Goal: Task Accomplishment & Management: Use online tool/utility

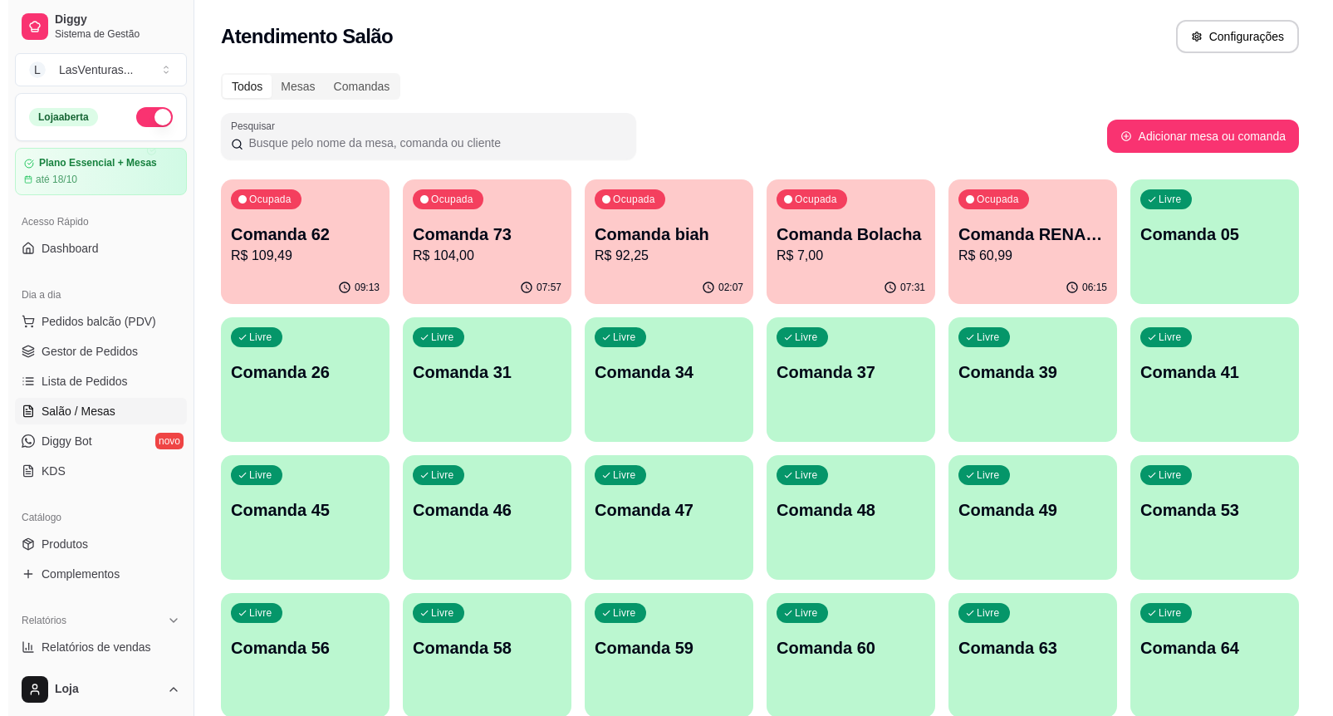
scroll to position [54, 0]
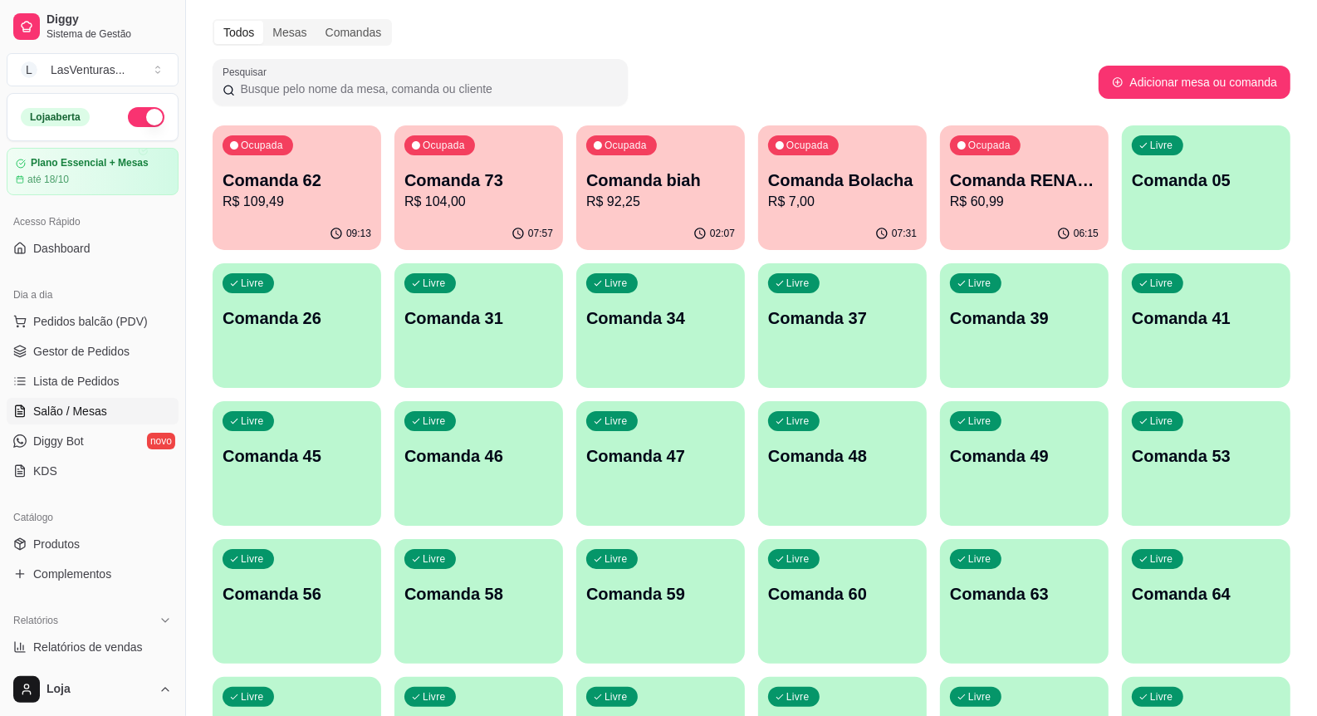
click at [946, 188] on div "Ocupada Comanda RENAM 22/09 R$ 60,99" at bounding box center [1024, 171] width 169 height 92
click at [693, 232] on div "02:07" at bounding box center [660, 234] width 169 height 32
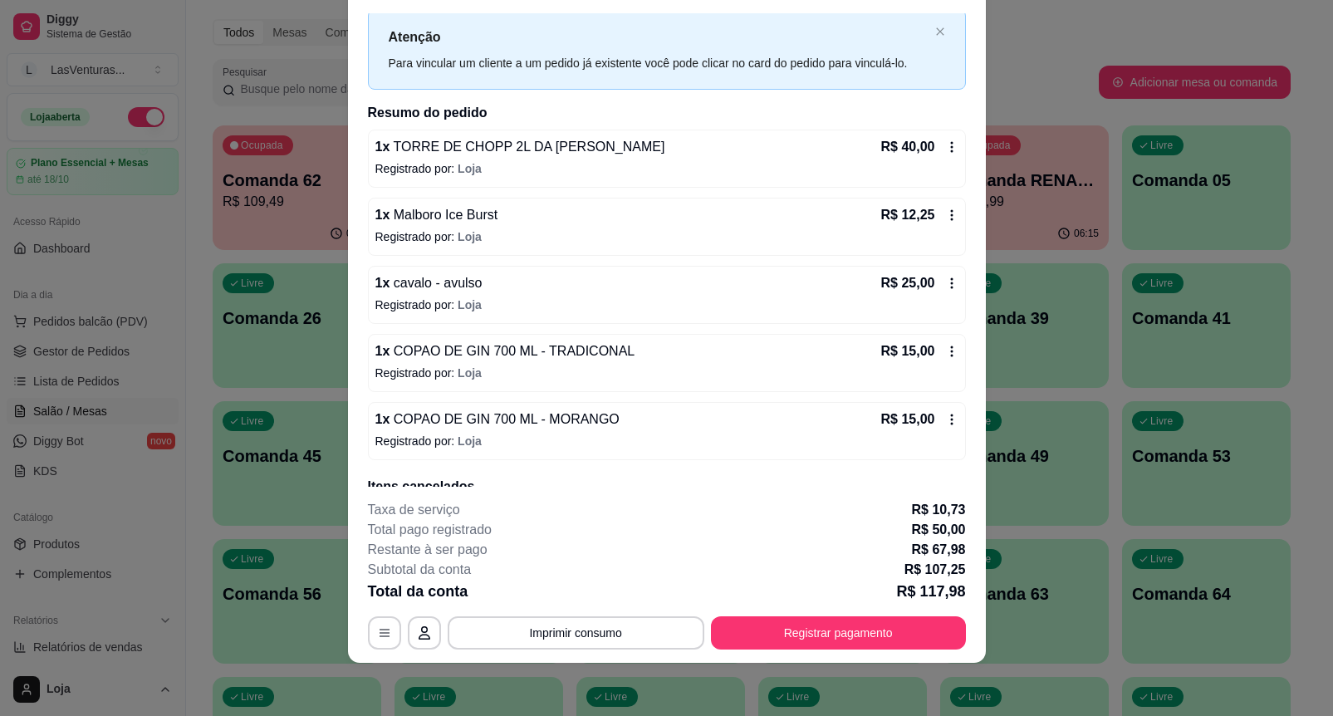
scroll to position [104, 0]
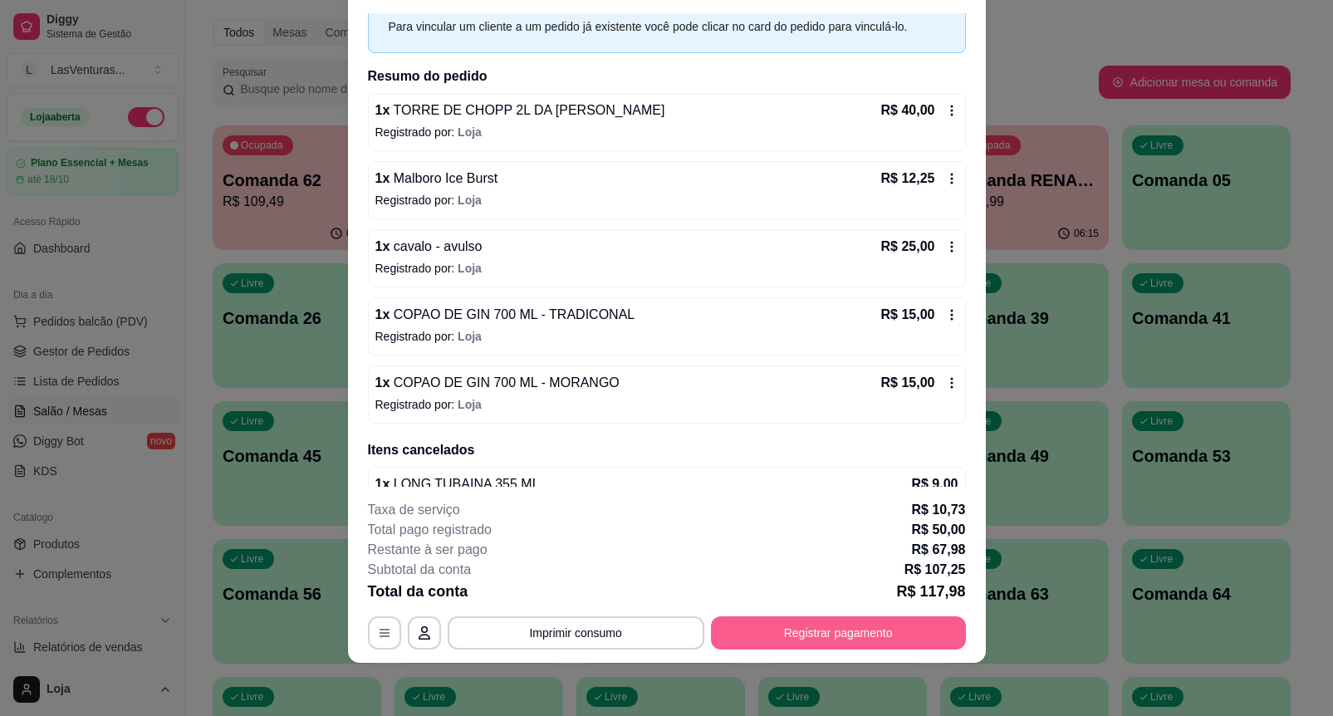
click at [785, 642] on button "Registrar pagamento" at bounding box center [838, 632] width 255 height 33
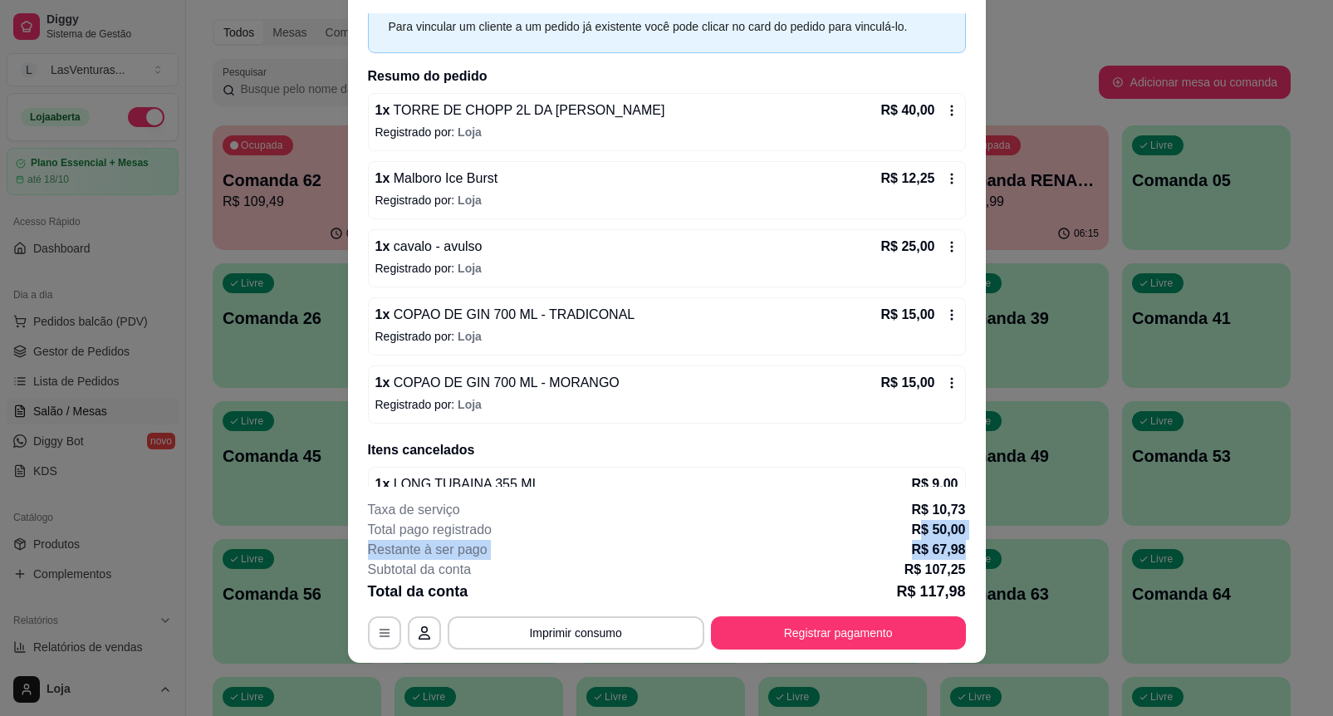
drag, startPoint x: 912, startPoint y: 532, endPoint x: 930, endPoint y: 526, distance: 19.4
click at [1015, 548] on div "COMANDA biah Adicionar itens na comanda Iniciada [DATE] 02:09 Comanda cadastrad…" at bounding box center [666, 358] width 1333 height 716
click at [870, 506] on div "Taxa de serviço R$ 10,73" at bounding box center [667, 510] width 598 height 20
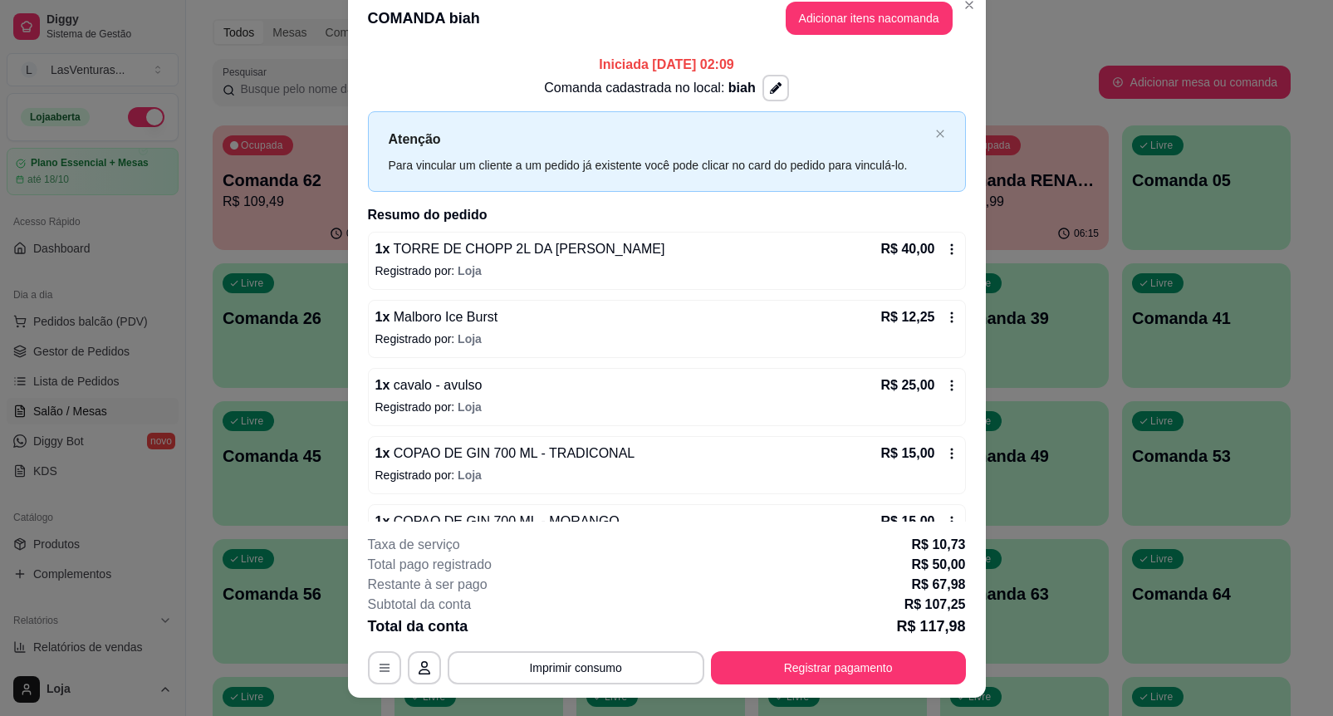
scroll to position [0, 0]
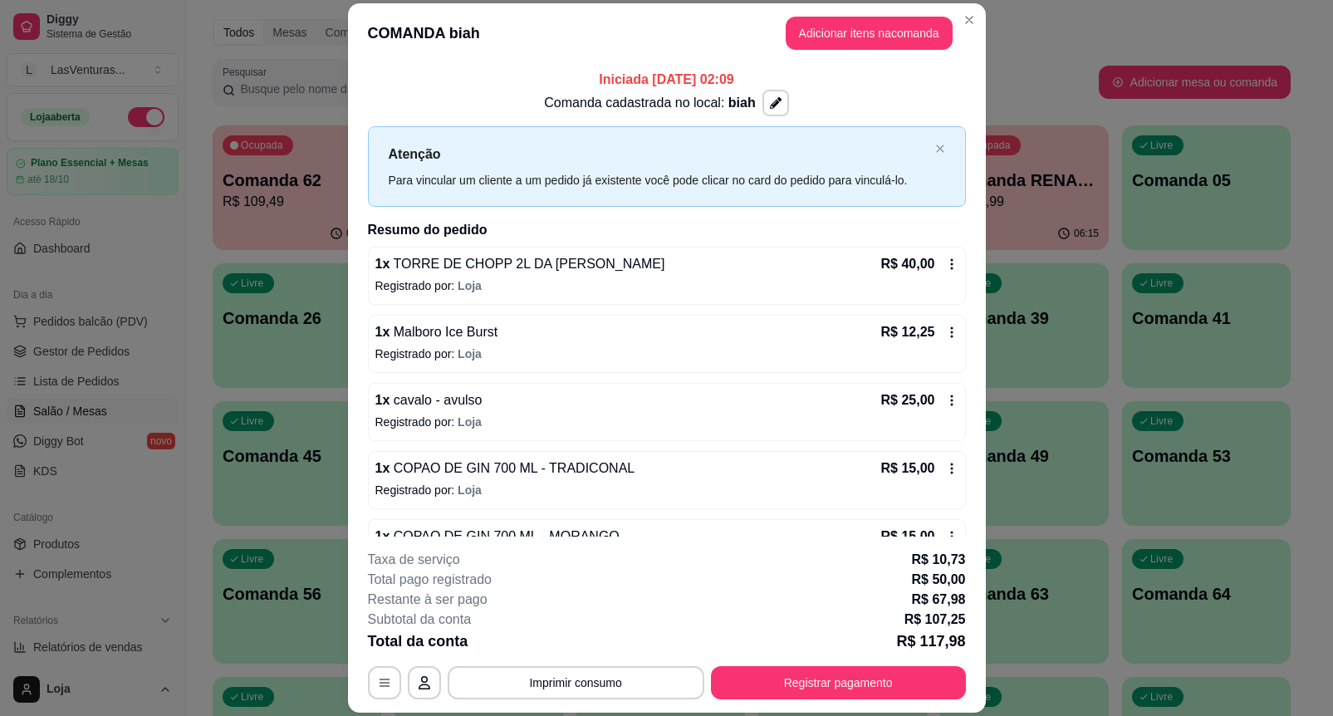
click at [882, 56] on header "COMANDA biah Adicionar itens na comanda" at bounding box center [667, 33] width 638 height 60
click at [873, 40] on button "Adicionar itens na comanda" at bounding box center [868, 33] width 167 height 33
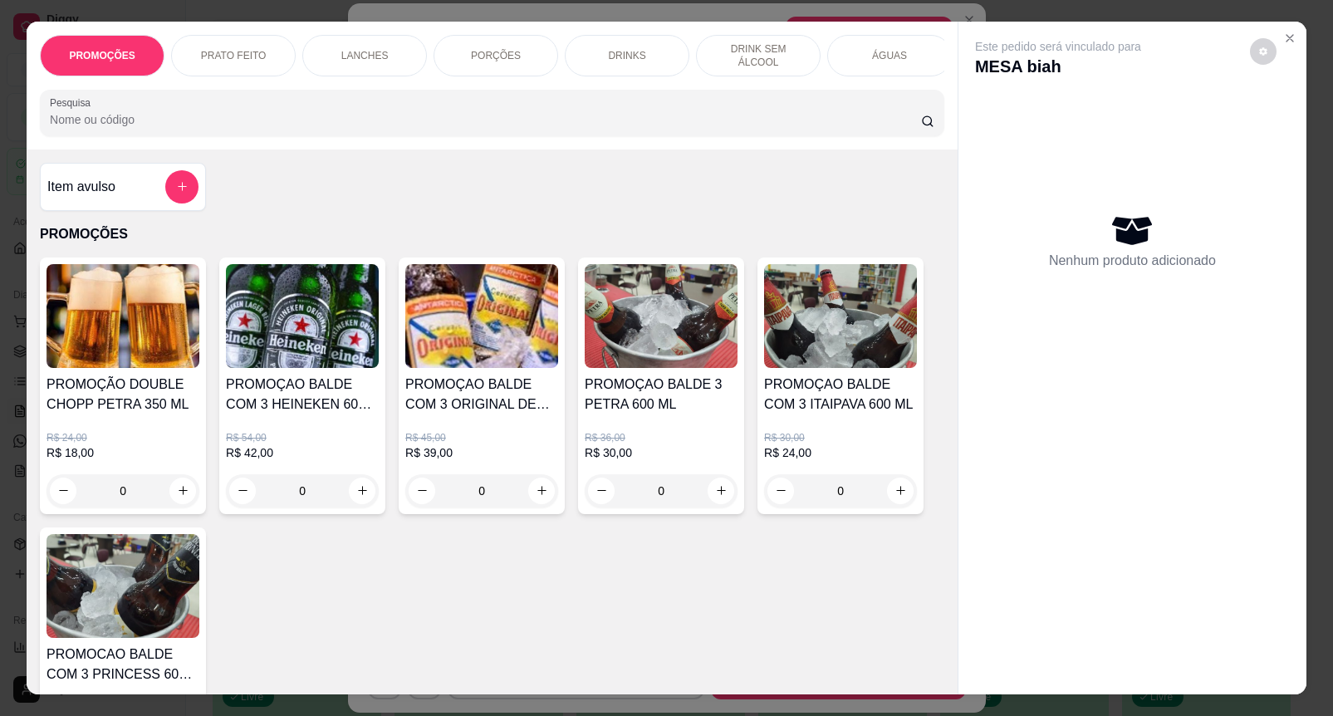
click at [238, 112] on div at bounding box center [492, 112] width 884 height 33
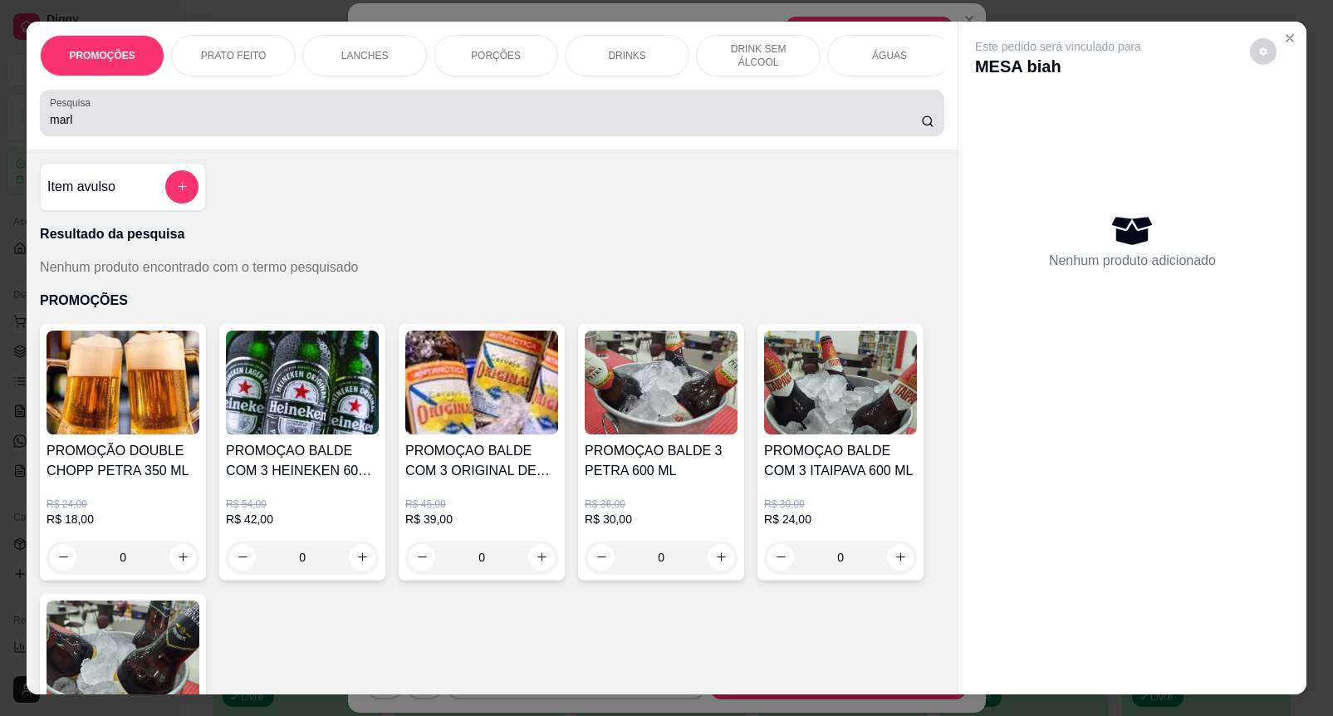
click at [139, 115] on div "marl" at bounding box center [492, 112] width 884 height 33
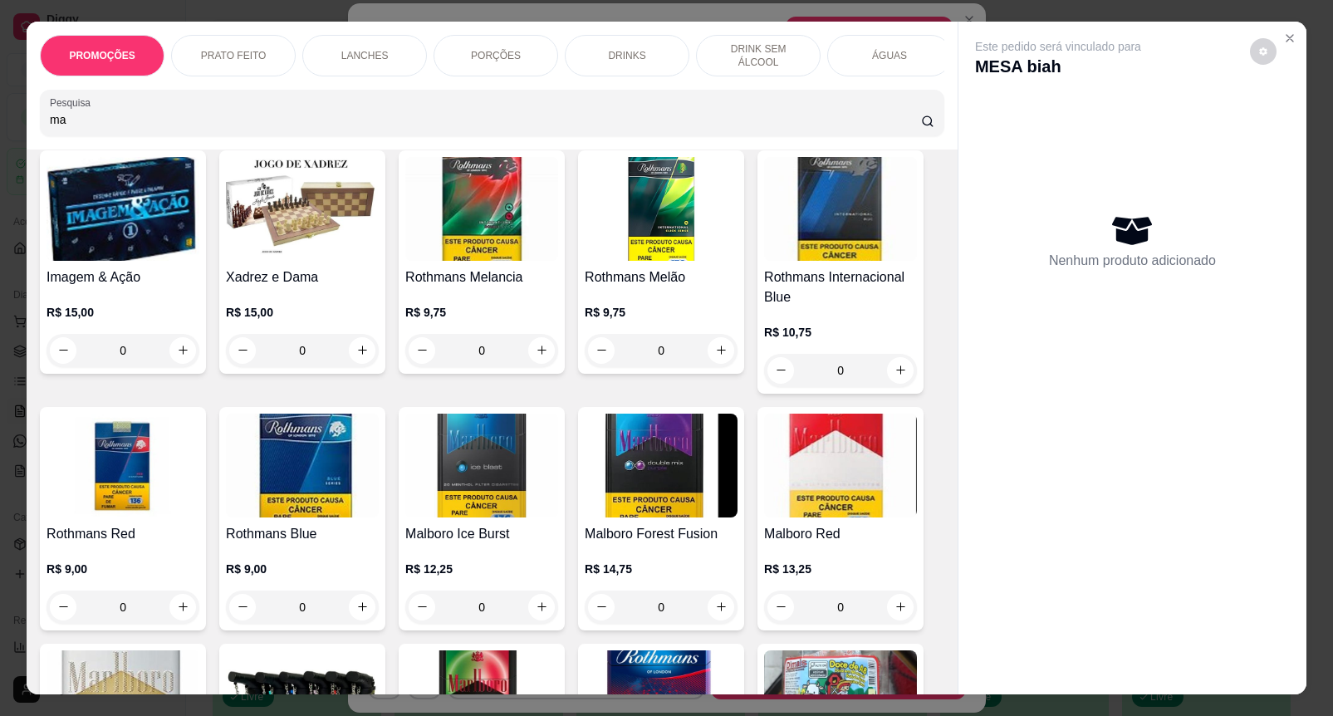
scroll to position [934, 0]
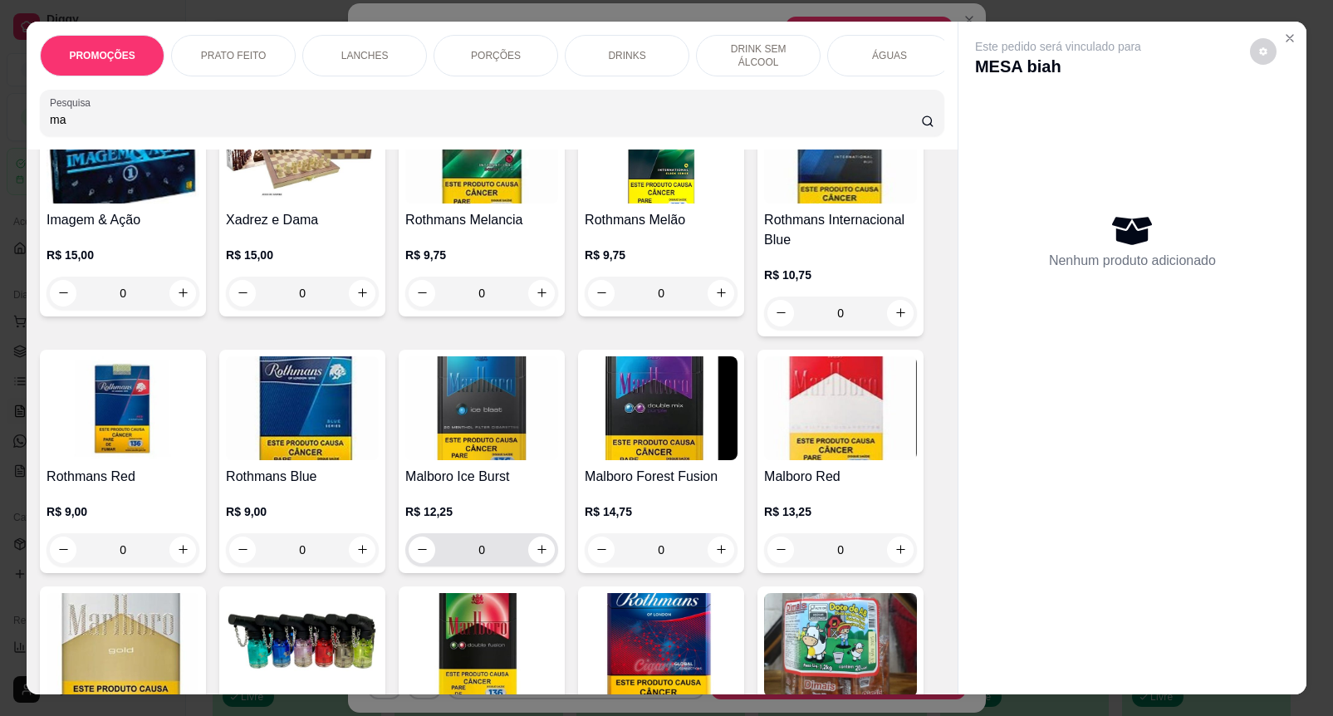
type input "ma"
click at [533, 544] on button "increase-product-quantity" at bounding box center [541, 549] width 27 height 27
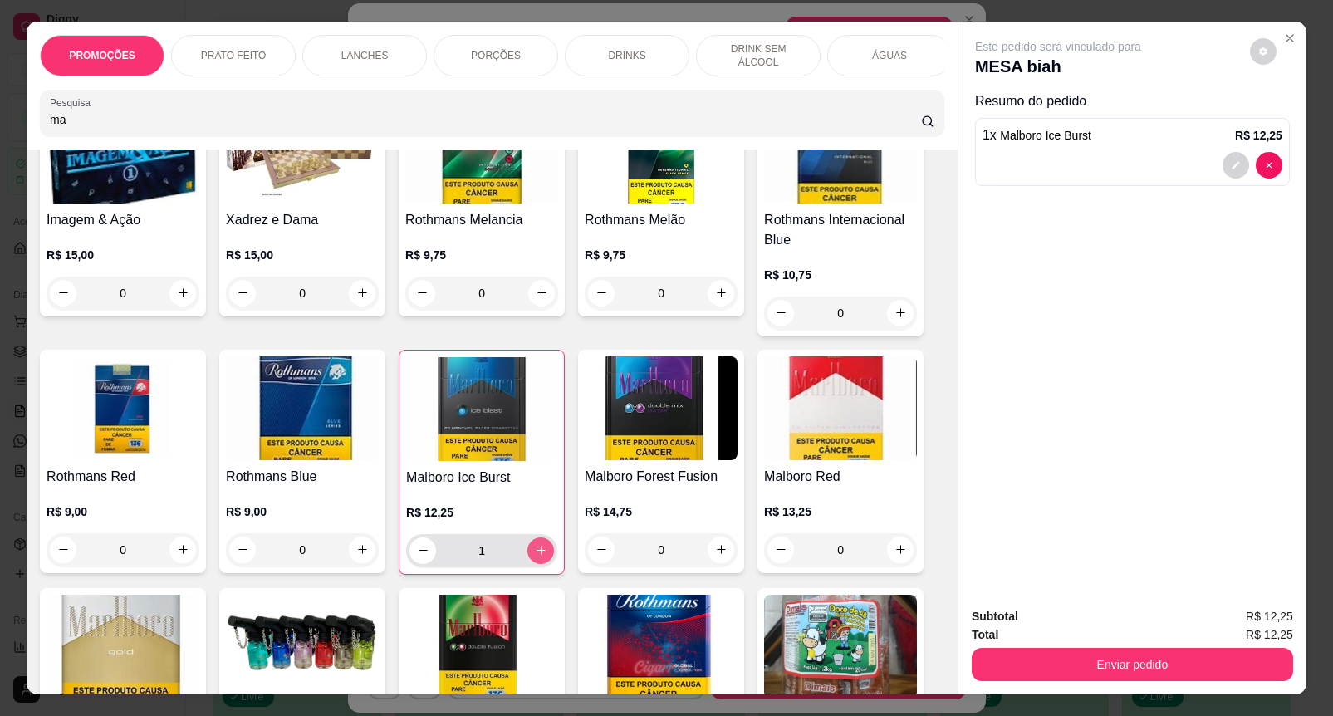
type input "1"
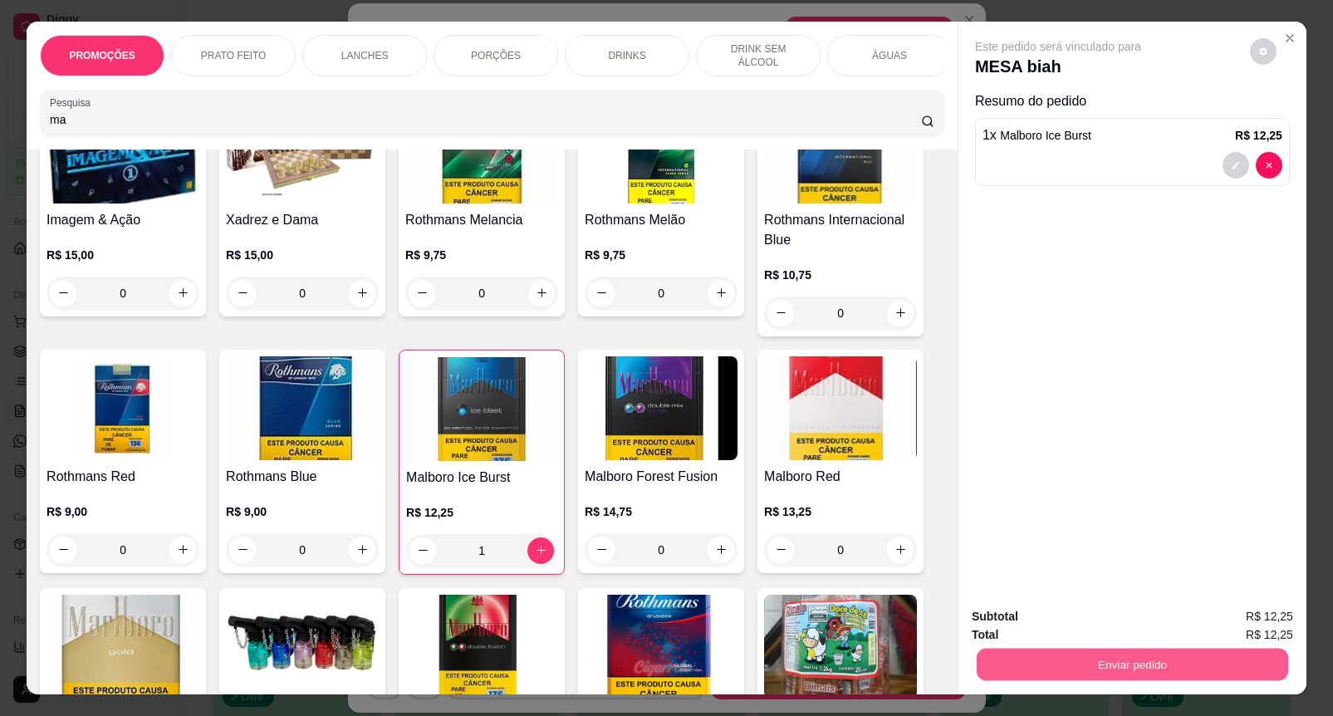
click at [1129, 665] on button "Enviar pedido" at bounding box center [1131, 664] width 311 height 32
click at [1197, 620] on div "Registrar cliente Enviar pedido" at bounding box center [1124, 619] width 284 height 27
click at [1238, 625] on button "Enviar pedido" at bounding box center [1248, 616] width 94 height 32
